Goal: Use online tool/utility: Utilize a website feature to perform a specific function

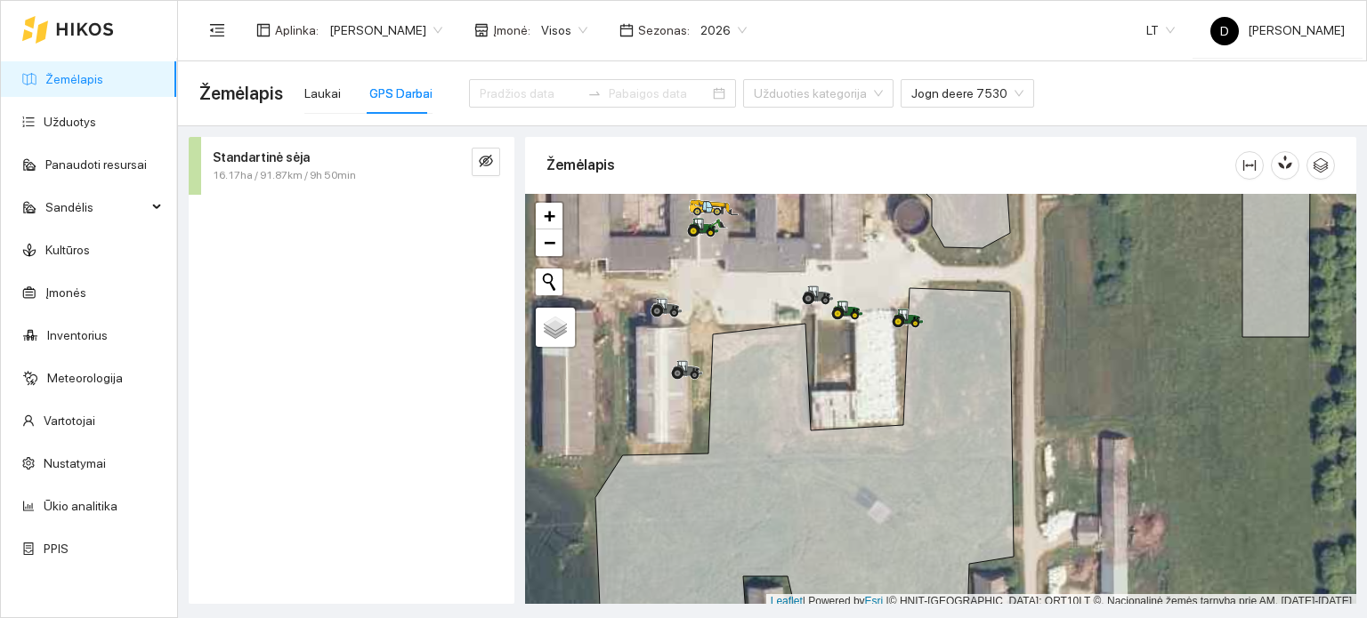
scroll to position [4, 0]
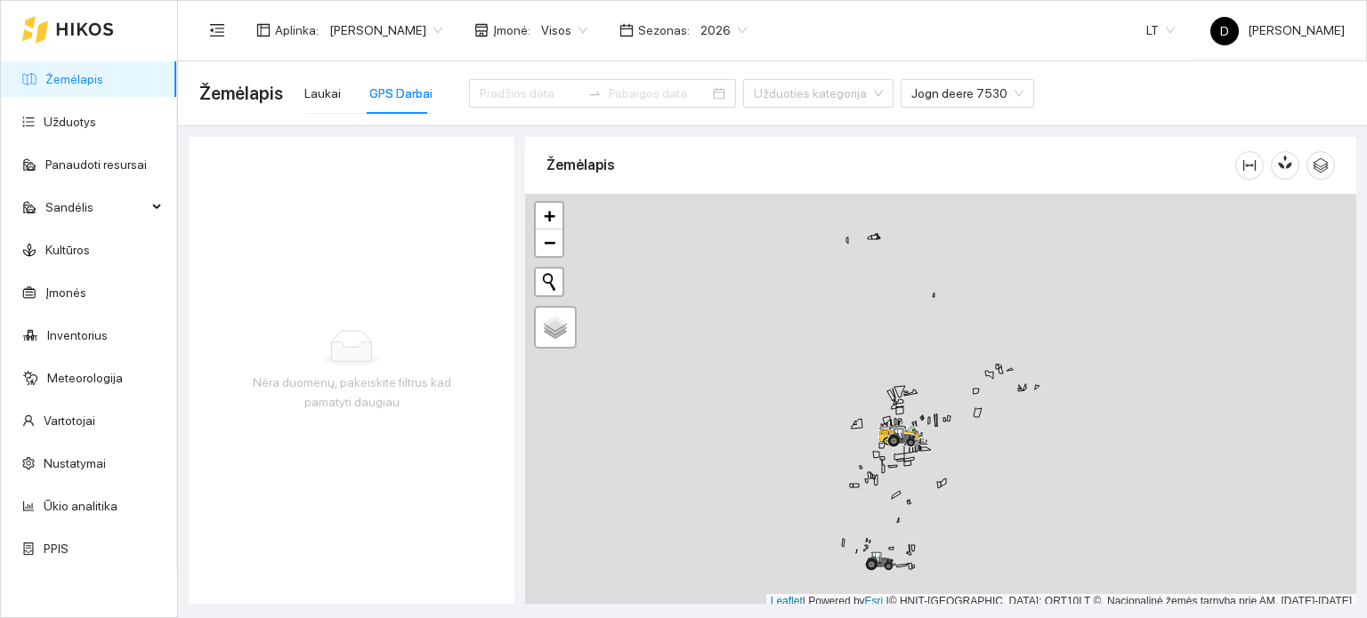
scroll to position [4, 0]
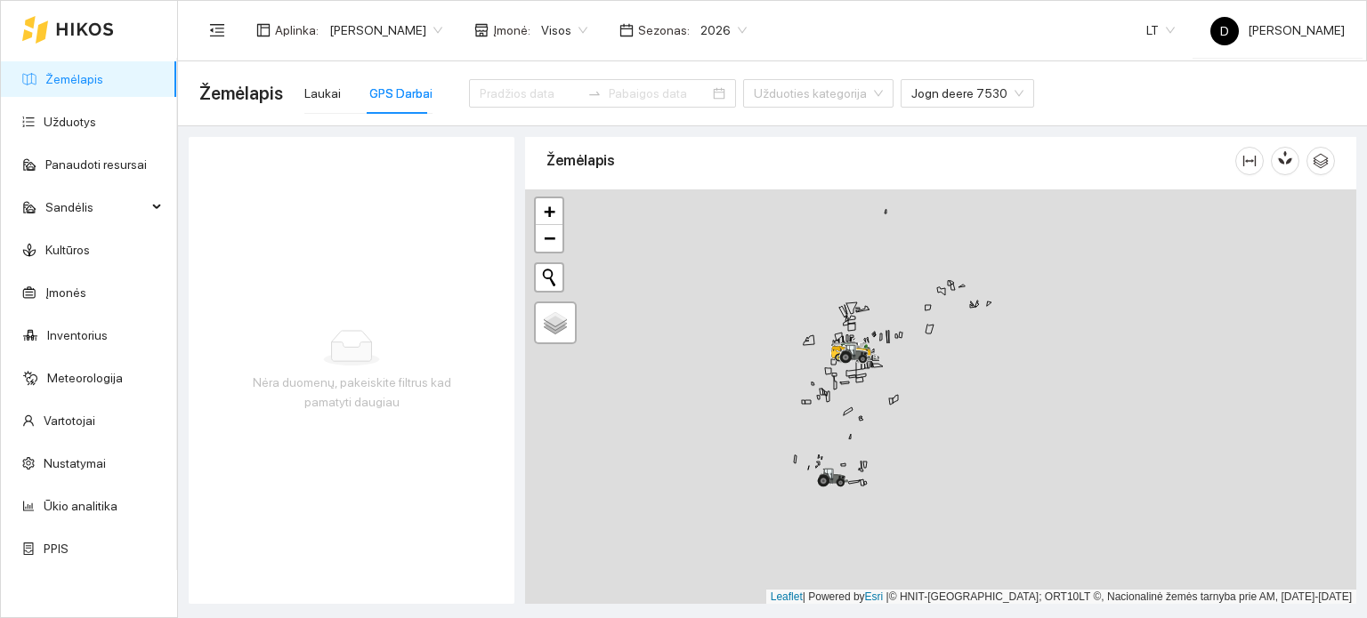
drag, startPoint x: 971, startPoint y: 528, endPoint x: 904, endPoint y: 341, distance: 198.4
click at [906, 344] on div at bounding box center [940, 396] width 831 height 415
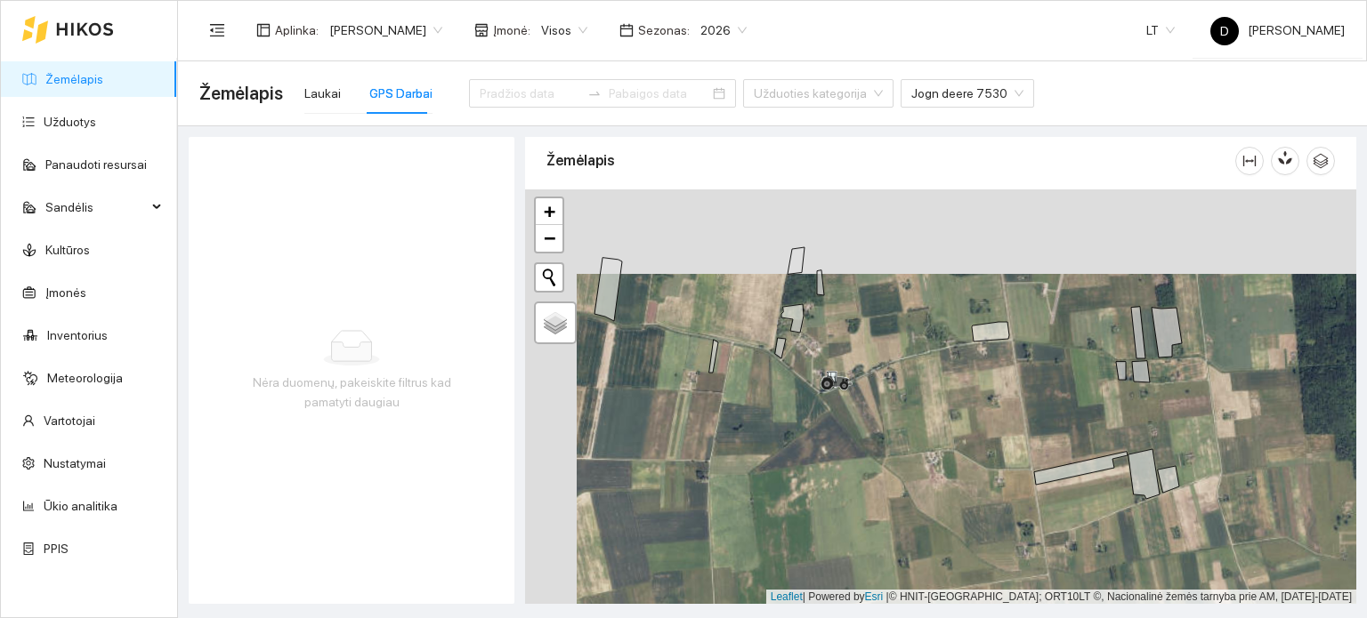
drag, startPoint x: 1006, startPoint y: 358, endPoint x: 1075, endPoint y: 421, distance: 93.2
click at [1075, 421] on div at bounding box center [940, 396] width 831 height 415
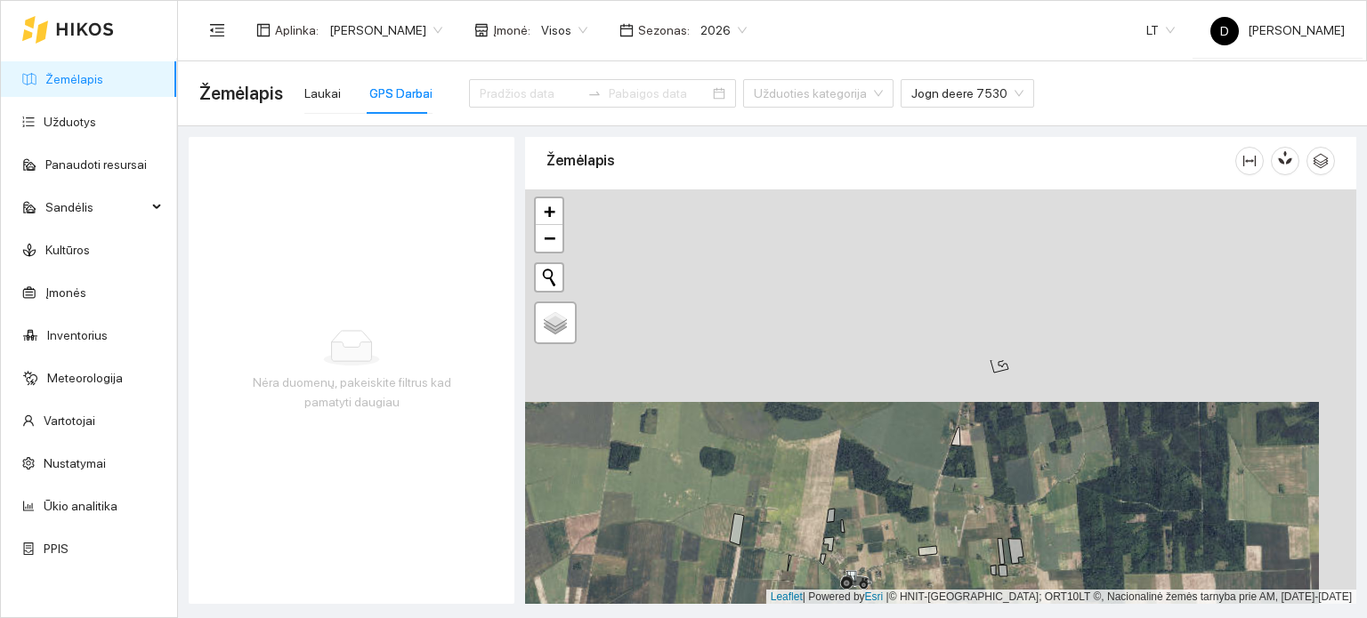
drag, startPoint x: 923, startPoint y: 387, endPoint x: 904, endPoint y: 520, distance: 134.9
click at [904, 520] on div at bounding box center [940, 396] width 831 height 415
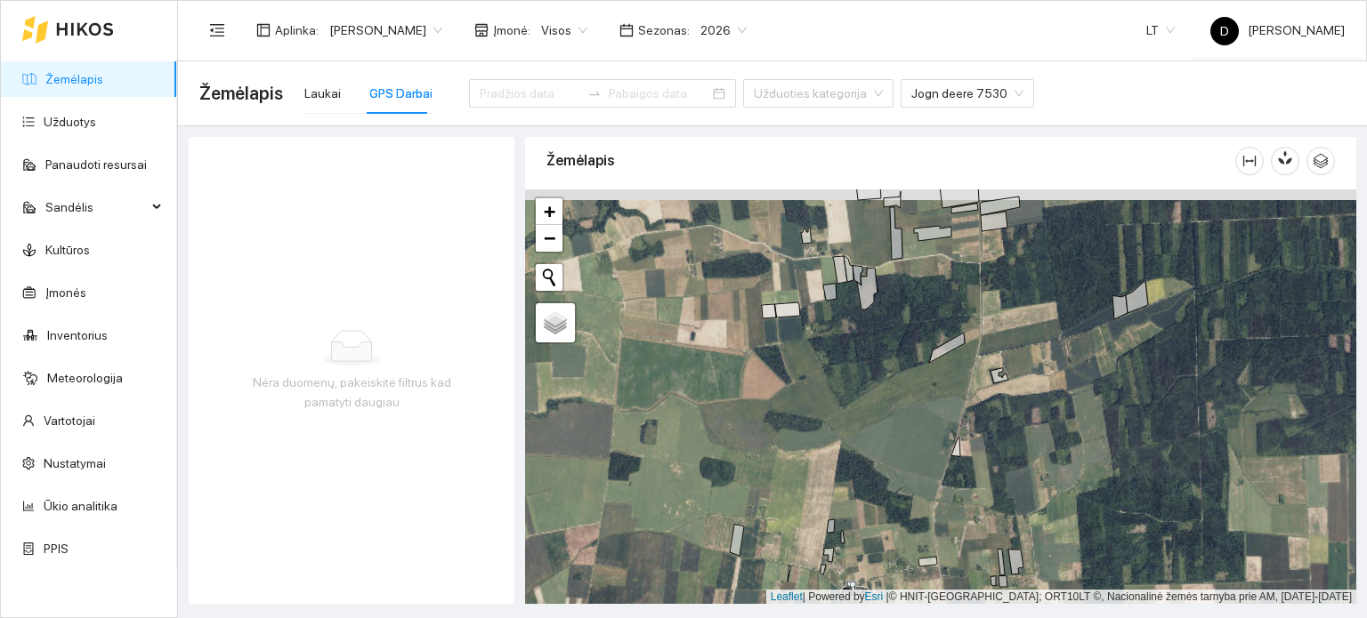
drag, startPoint x: 894, startPoint y: 323, endPoint x: 904, endPoint y: 464, distance: 140.9
click at [904, 464] on div at bounding box center [940, 396] width 831 height 415
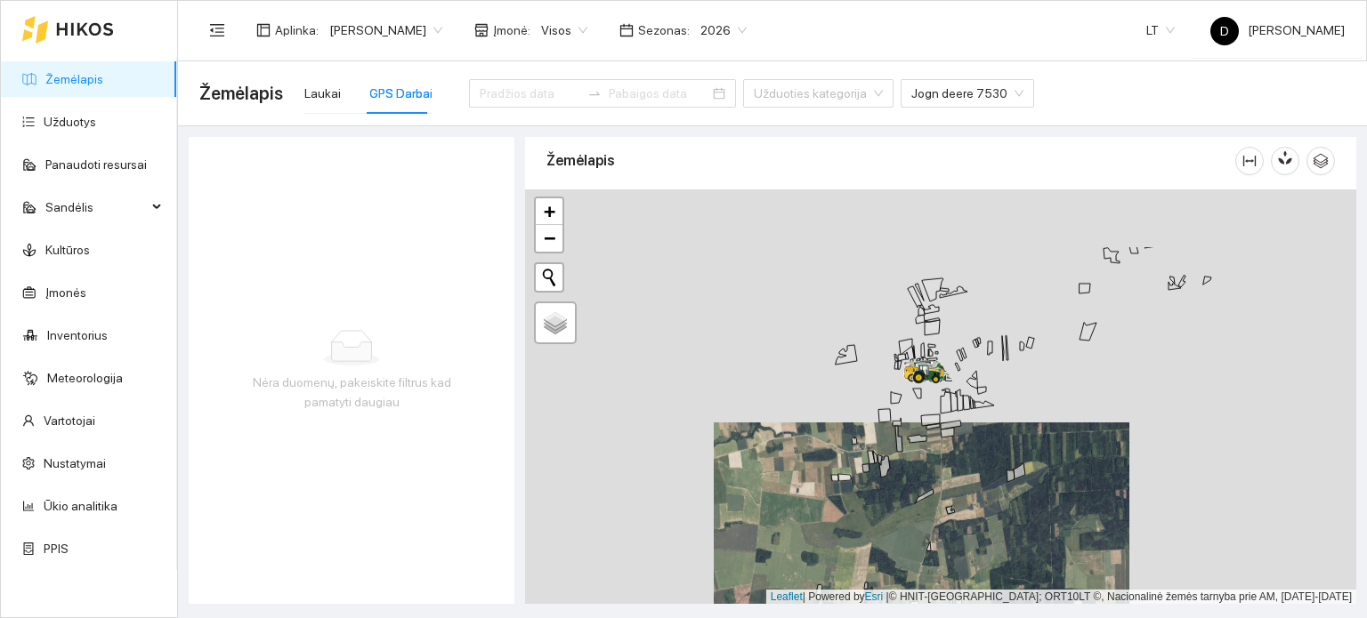
drag, startPoint x: 966, startPoint y: 243, endPoint x: 943, endPoint y: 465, distance: 223.6
click at [947, 463] on div at bounding box center [940, 396] width 831 height 415
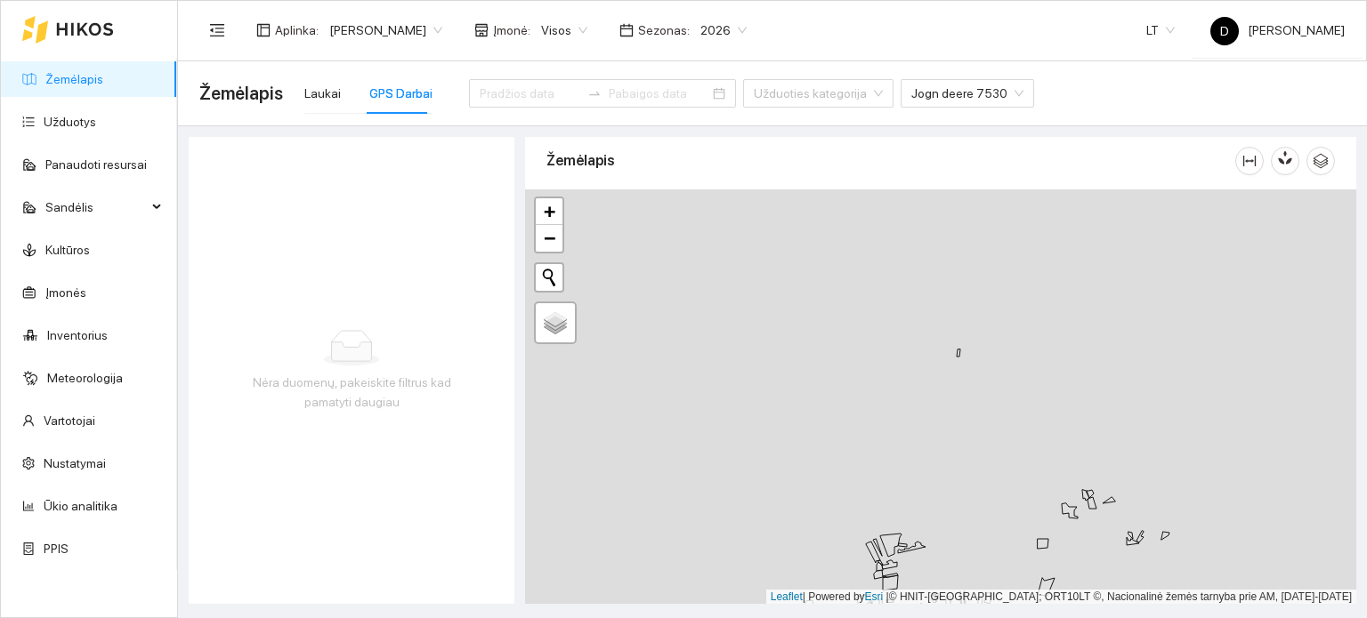
drag, startPoint x: 936, startPoint y: 330, endPoint x: 912, endPoint y: 446, distance: 118.1
click at [912, 446] on div at bounding box center [940, 396] width 831 height 415
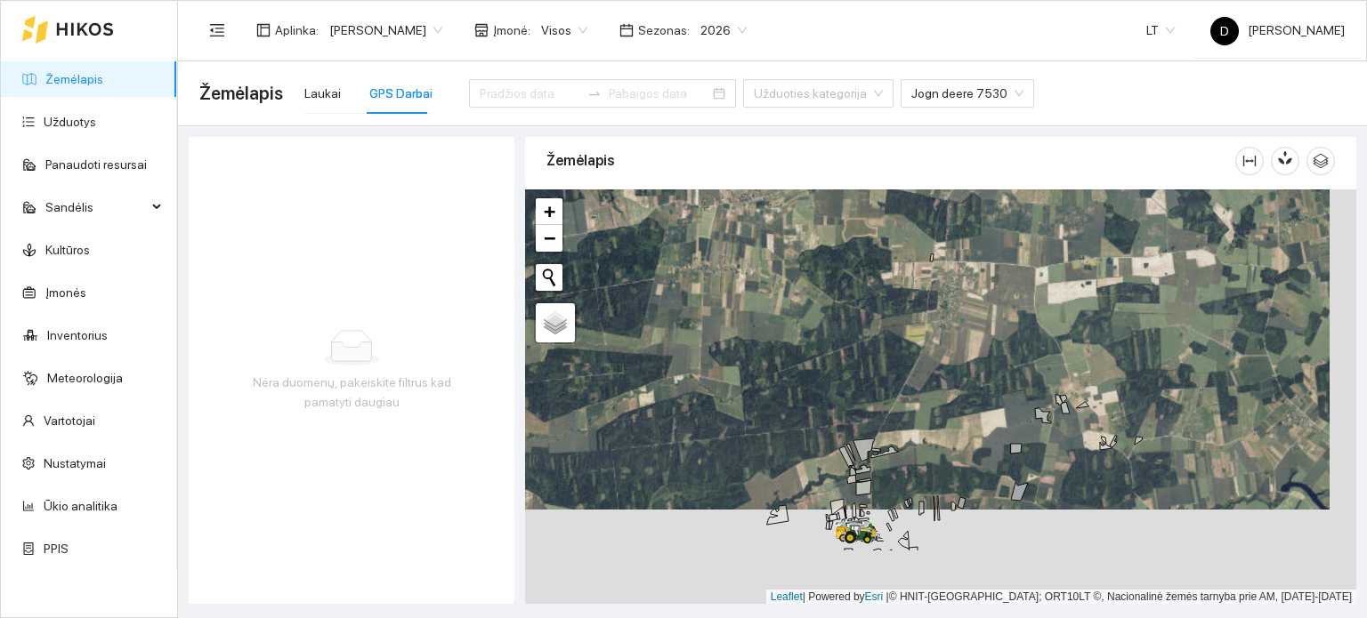
drag, startPoint x: 781, startPoint y: 421, endPoint x: 797, endPoint y: 263, distance: 158.3
click at [797, 265] on div at bounding box center [940, 396] width 831 height 415
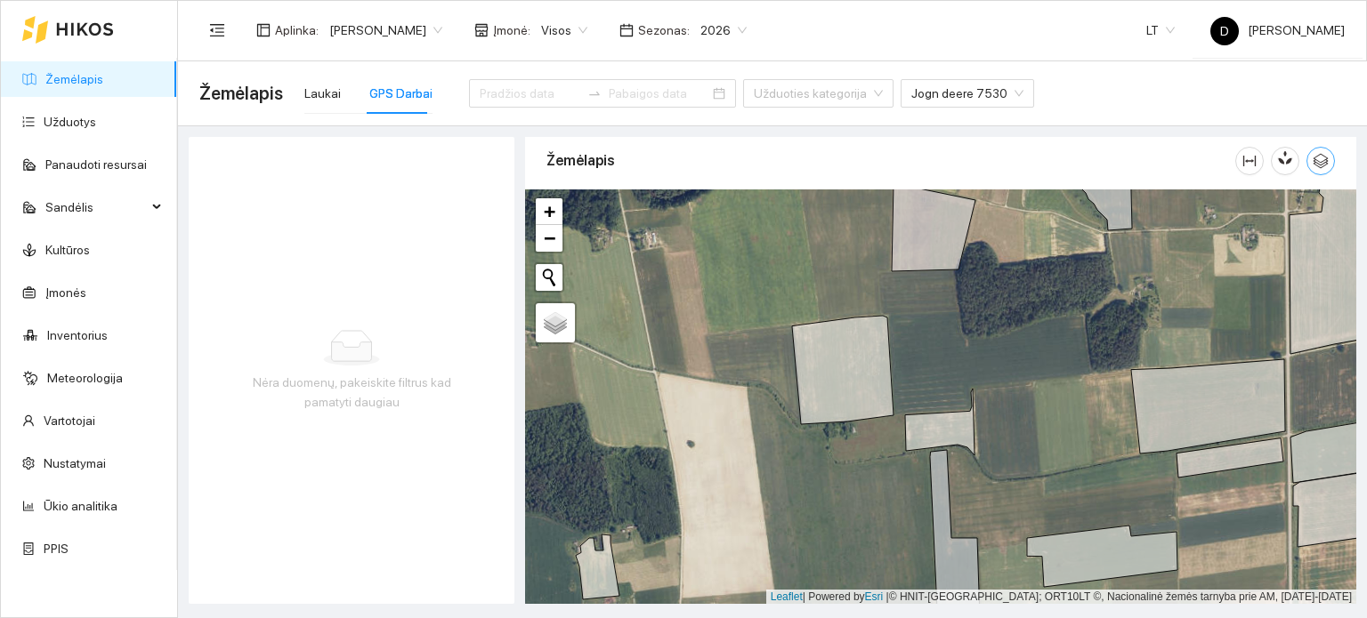
click at [1323, 170] on button "button" at bounding box center [1320, 161] width 28 height 28
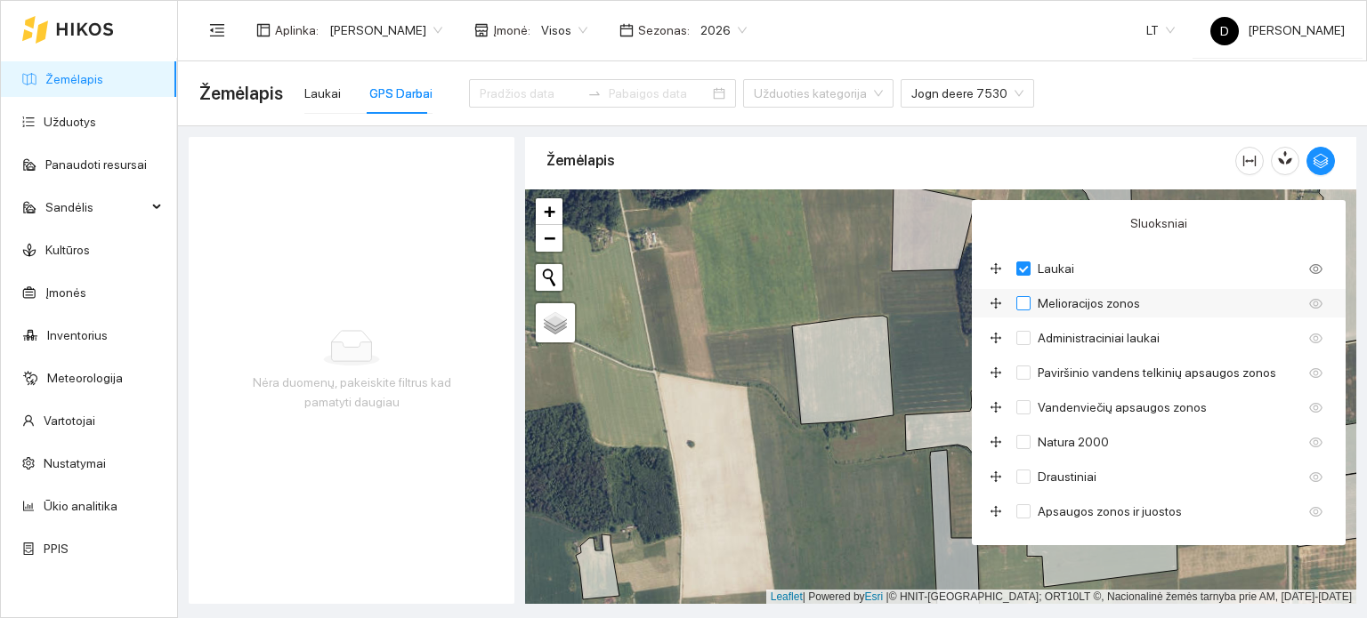
click at [1089, 302] on span "Melioracijos zonos" at bounding box center [1088, 304] width 117 height 20
click at [1030, 302] on input "Melioracijos zonos" at bounding box center [1023, 303] width 14 height 14
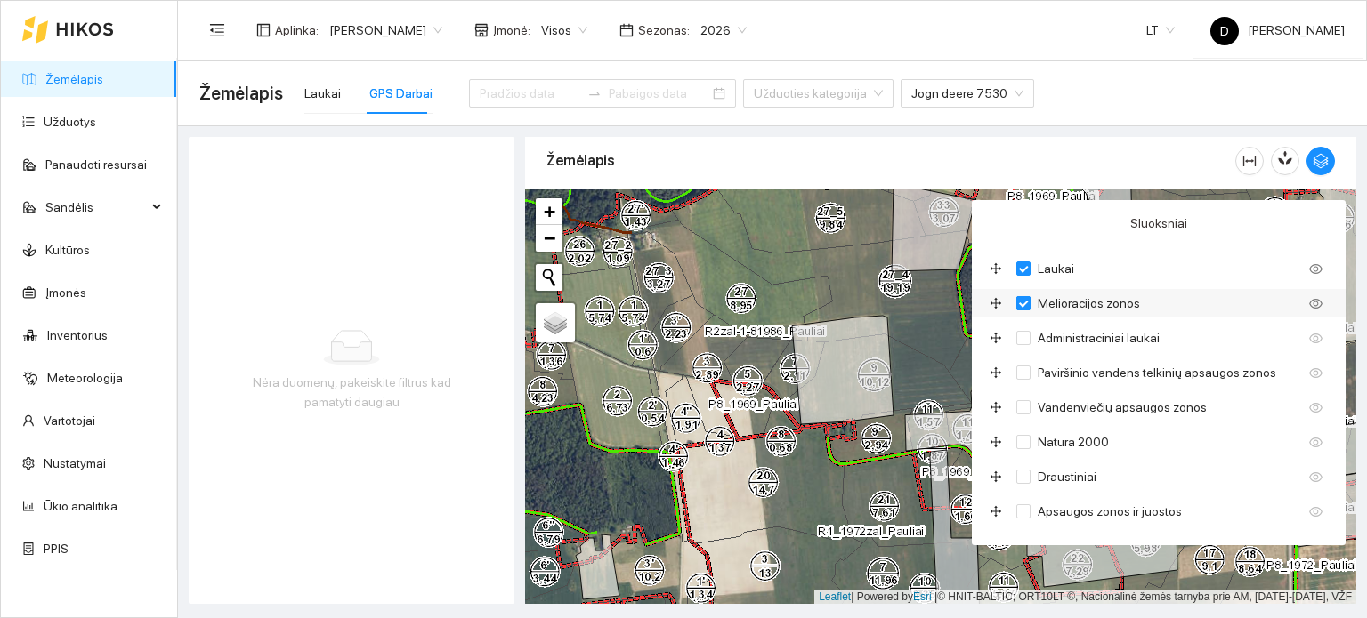
click at [1089, 302] on span "Melioracijos zonos" at bounding box center [1088, 304] width 117 height 20
click at [1030, 302] on input "Melioracijos zonos" at bounding box center [1023, 303] width 14 height 14
checkbox input "false"
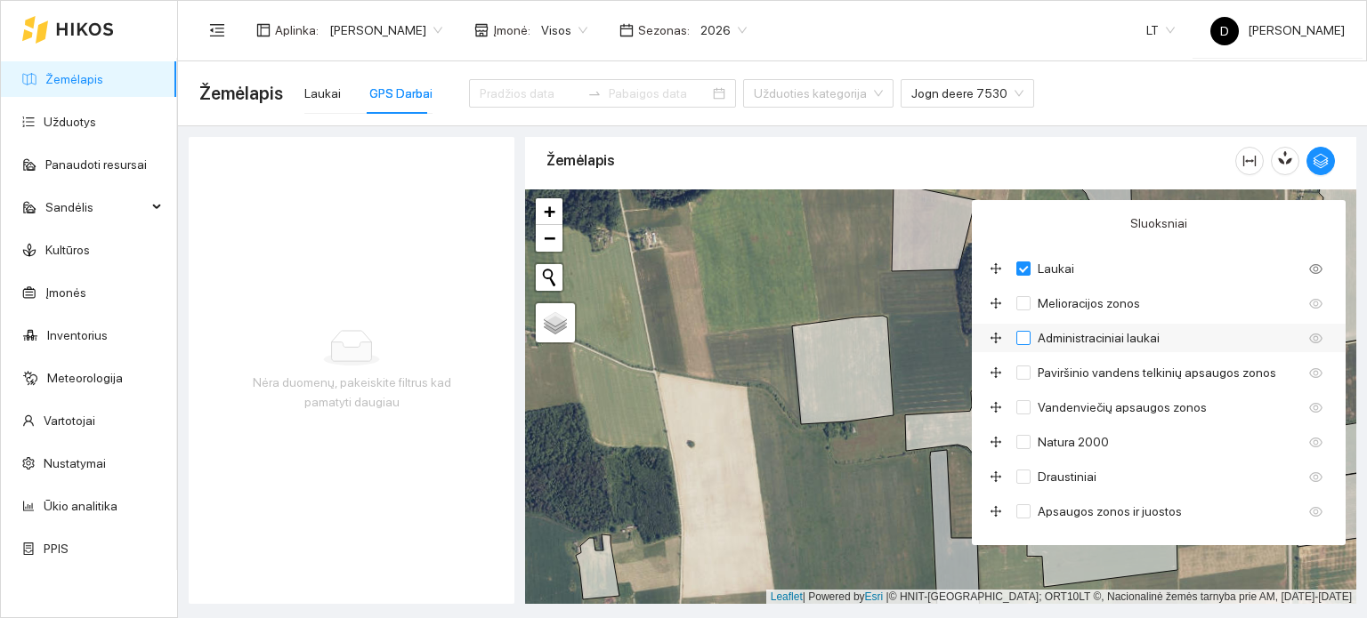
click at [1088, 335] on span "Administraciniai laukai" at bounding box center [1098, 338] width 136 height 20
click at [1030, 335] on input "Administraciniai laukai" at bounding box center [1023, 338] width 14 height 14
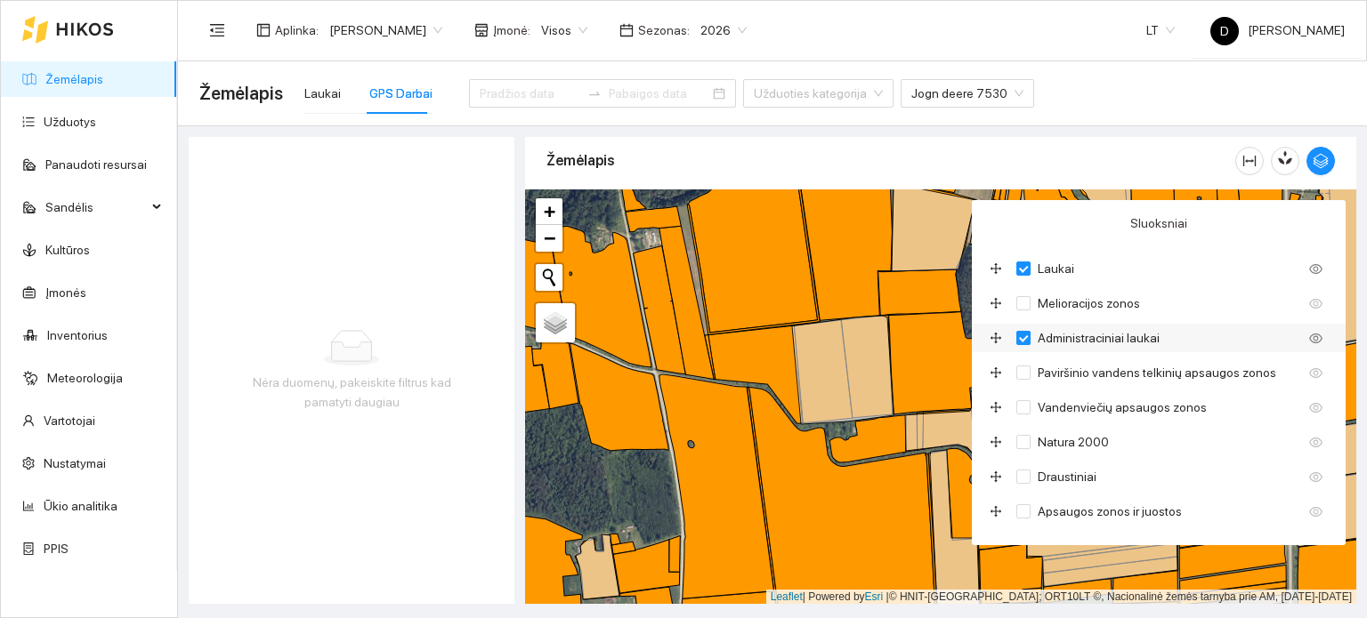
click at [1088, 335] on span "Administraciniai laukai" at bounding box center [1098, 338] width 136 height 20
click at [1030, 335] on input "Administraciniai laukai" at bounding box center [1023, 338] width 14 height 14
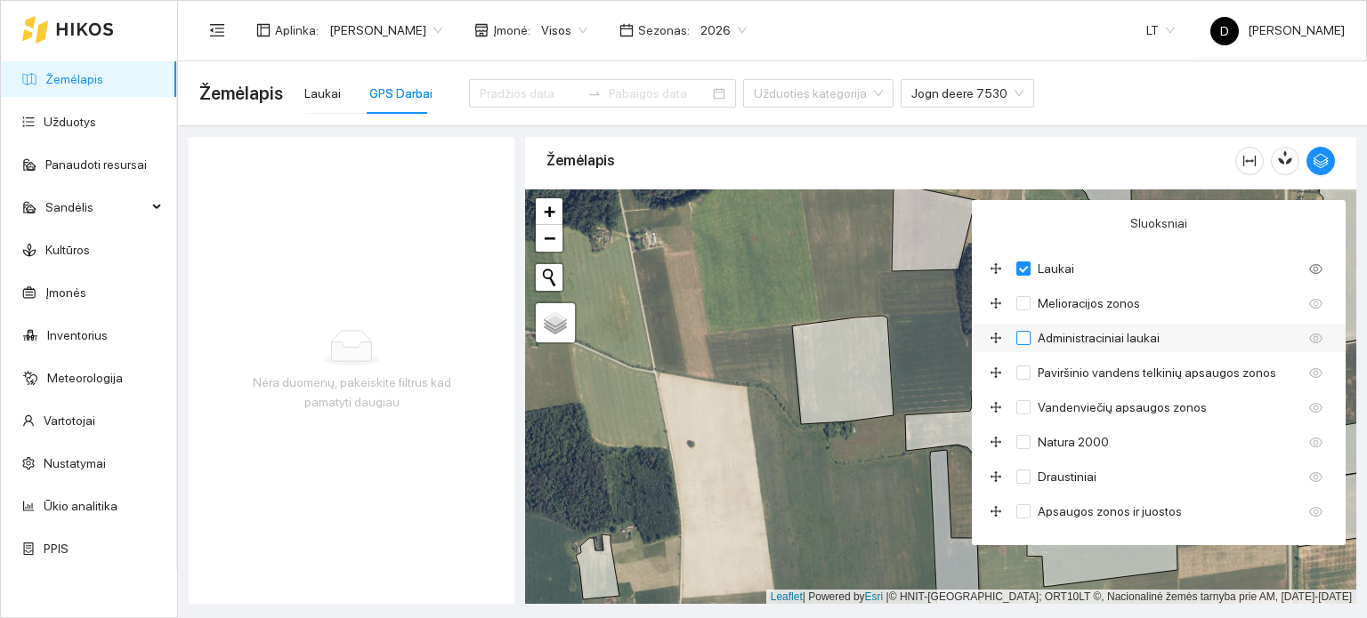
click at [1100, 337] on span "Administraciniai laukai" at bounding box center [1098, 338] width 136 height 20
click at [1030, 337] on input "Administraciniai laukai" at bounding box center [1023, 338] width 14 height 14
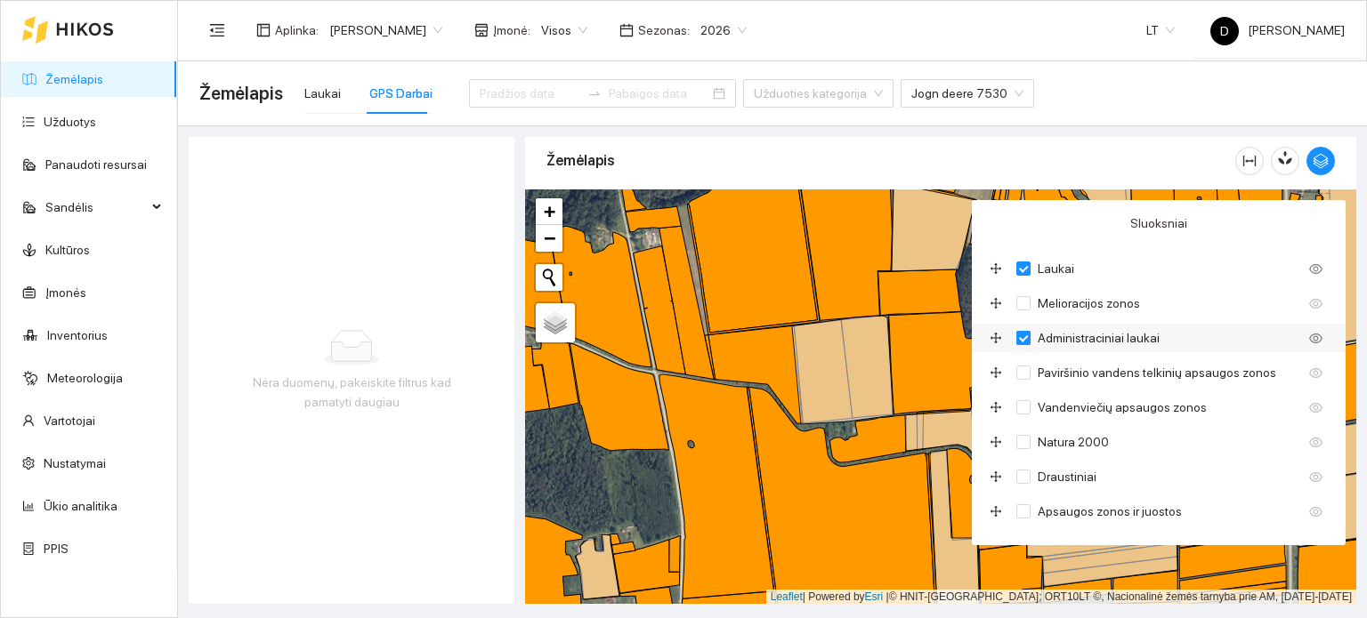
click at [1100, 337] on span "Administraciniai laukai" at bounding box center [1098, 338] width 136 height 20
click at [1030, 337] on input "Administraciniai laukai" at bounding box center [1023, 338] width 14 height 14
checkbox input "false"
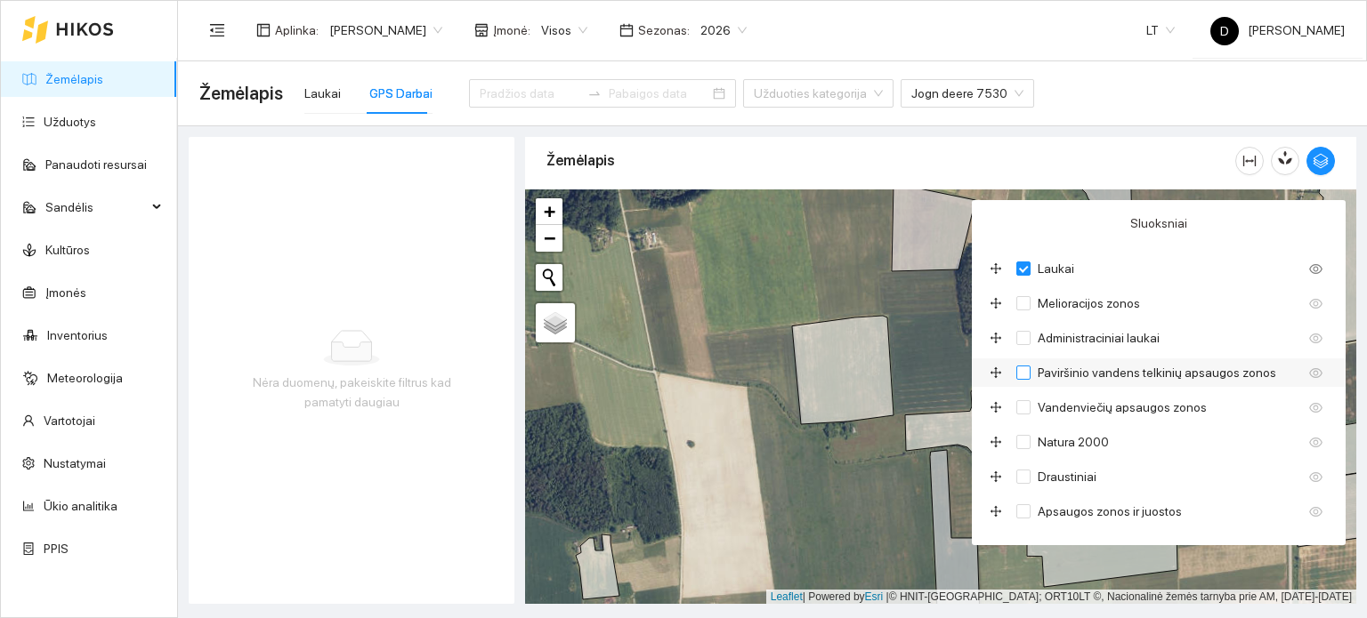
click at [1118, 371] on span "Paviršinio vandens telkinių apsaugos zonos" at bounding box center [1156, 373] width 253 height 20
click at [1030, 371] on input "Paviršinio vandens telkinių apsaugos zonos" at bounding box center [1023, 373] width 14 height 14
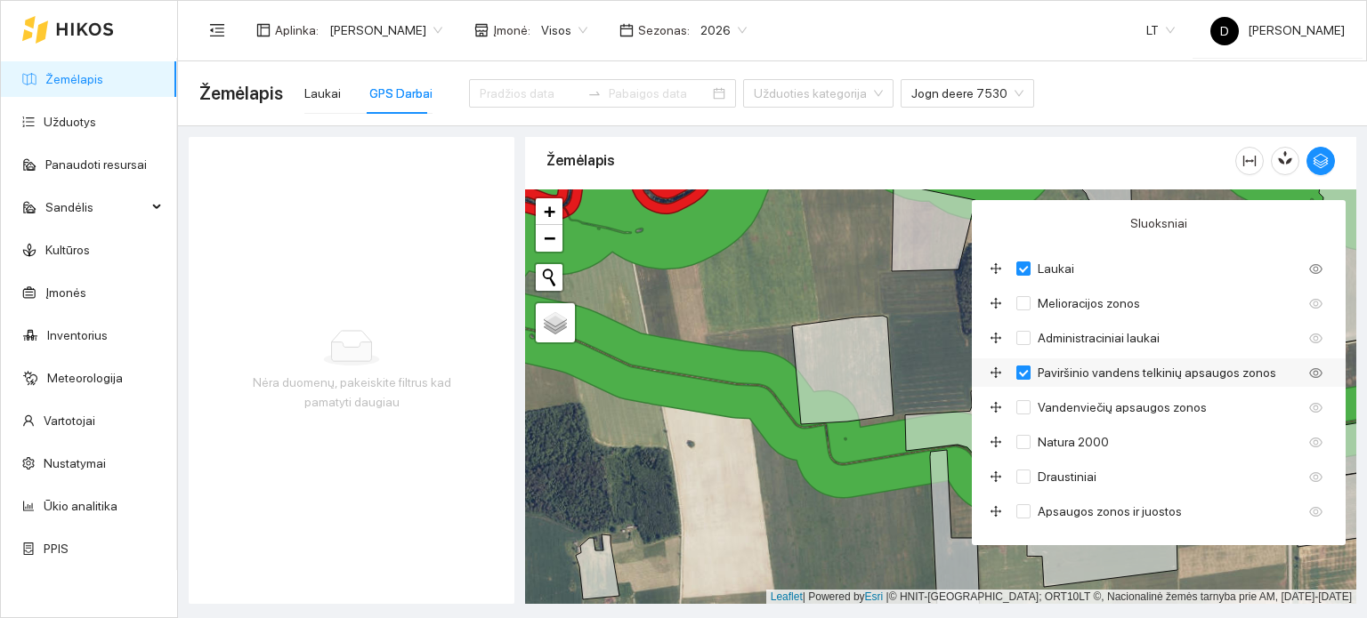
click at [1118, 371] on span "Paviršinio vandens telkinių apsaugos zonos" at bounding box center [1156, 373] width 253 height 20
click at [1030, 371] on input "Paviršinio vandens telkinių apsaugos zonos" at bounding box center [1023, 373] width 14 height 14
checkbox input "false"
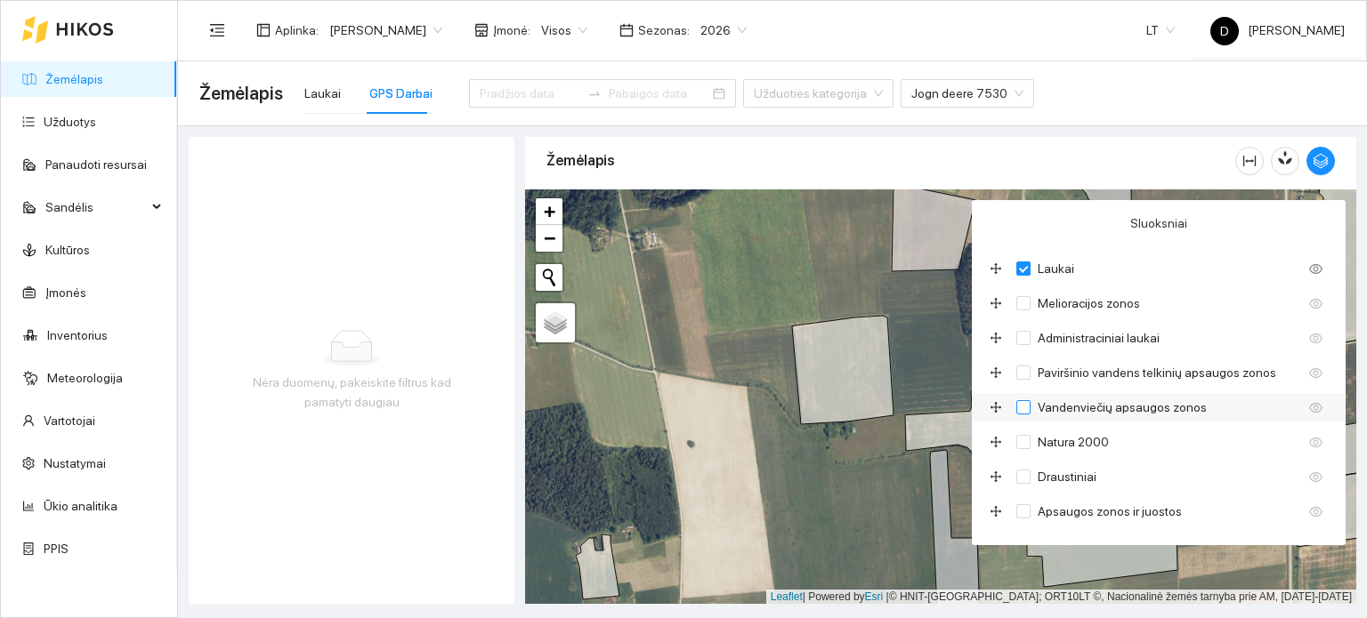
click at [1134, 411] on span "Vandenviečių apsaugos zonos" at bounding box center [1121, 408] width 183 height 20
click at [1030, 411] on input "Vandenviečių apsaugos zonos" at bounding box center [1023, 407] width 14 height 14
click at [1134, 411] on span "Vandenviečių apsaugos zonos" at bounding box center [1121, 408] width 183 height 20
click at [1030, 411] on input "Vandenviečių apsaugos zonos" at bounding box center [1023, 407] width 14 height 14
checkbox input "false"
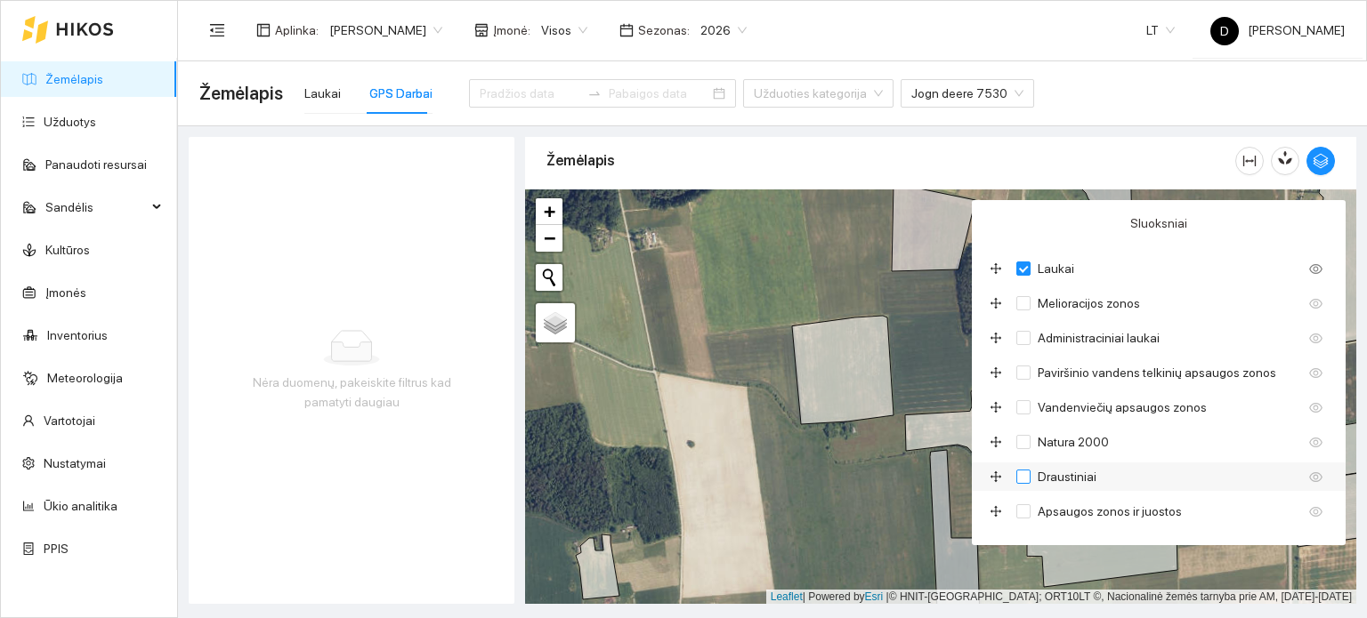
click at [1069, 477] on span "Draustiniai" at bounding box center [1066, 477] width 73 height 20
click at [1030, 477] on input "Draustiniai" at bounding box center [1023, 477] width 14 height 14
click at [1069, 477] on span "Draustiniai" at bounding box center [1066, 477] width 73 height 20
click at [1030, 477] on input "Draustiniai" at bounding box center [1023, 477] width 14 height 14
checkbox input "false"
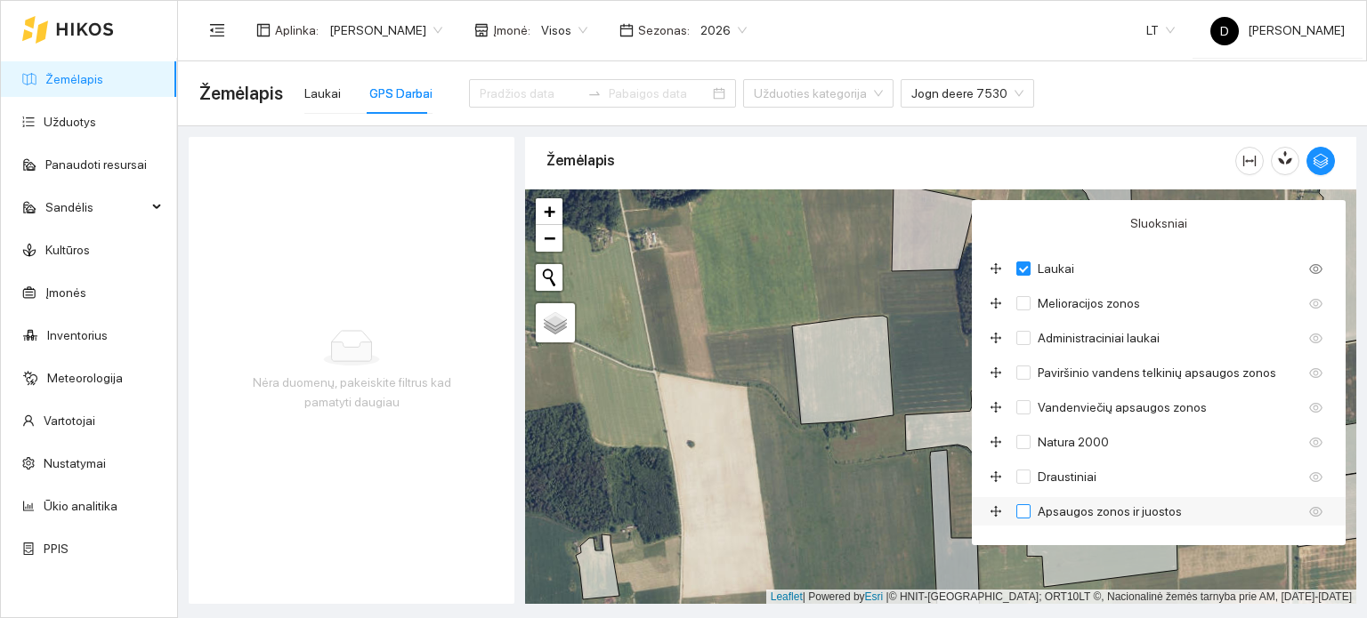
click at [1079, 514] on span "Apsaugos zonos ir juostos" at bounding box center [1109, 512] width 158 height 20
click at [1030, 514] on input "Apsaugos zonos ir juostos" at bounding box center [1023, 511] width 14 height 14
click at [1079, 514] on span "Apsaugos zonos ir juostos" at bounding box center [1109, 512] width 158 height 20
click at [1030, 514] on input "Apsaugos zonos ir juostos" at bounding box center [1023, 511] width 14 height 14
checkbox input "false"
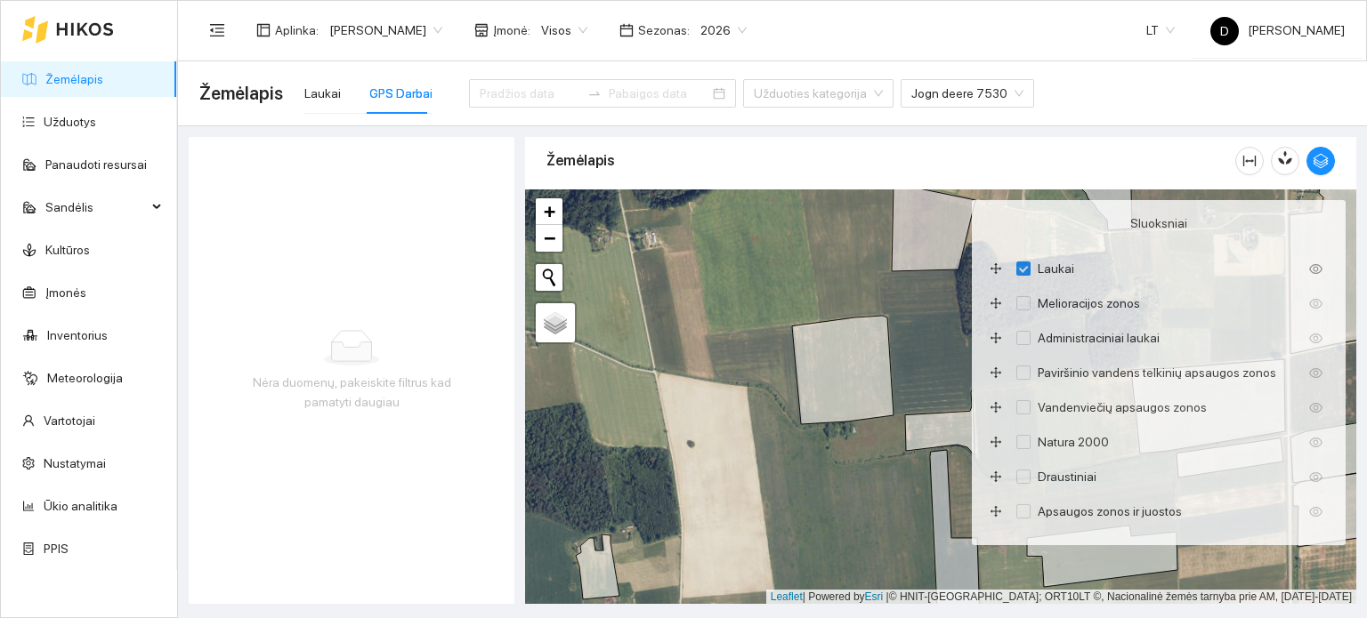
click at [815, 254] on div at bounding box center [940, 396] width 831 height 415
click at [1320, 165] on icon "button" at bounding box center [1320, 161] width 16 height 16
